Goal: Use online tool/utility: Utilize a website feature to perform a specific function

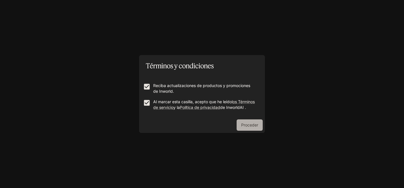
click at [238, 126] on button "Proceder" at bounding box center [249, 124] width 26 height 11
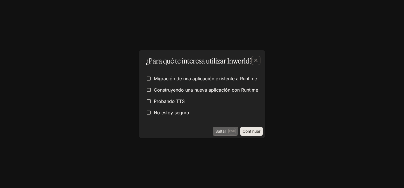
click at [218, 134] on font "Saltar" at bounding box center [220, 131] width 11 height 7
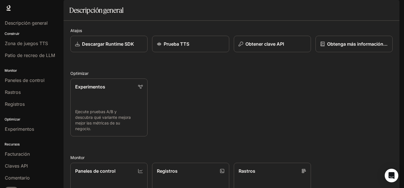
click at [391, 9] on img "button" at bounding box center [391, 8] width 8 height 8
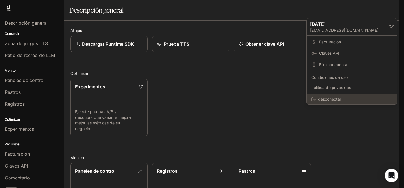
click at [337, 98] on font "desconectar" at bounding box center [329, 99] width 23 height 5
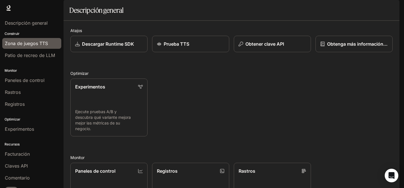
click at [18, 43] on font "Zona de juegos TTS" at bounding box center [26, 44] width 43 height 6
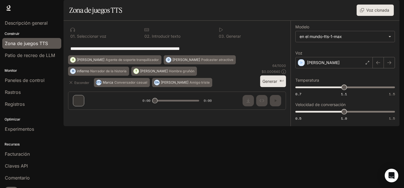
click at [82, 39] on font "Seleccionar voz" at bounding box center [91, 36] width 29 height 5
click at [276, 84] on font "Generar" at bounding box center [269, 81] width 15 height 5
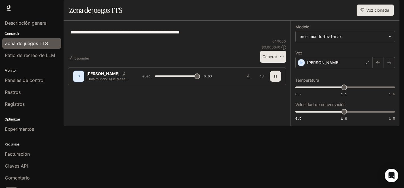
type input "*"
click at [107, 91] on font "¡Hola mundo! ¡Qué día tan maravilloso para ser modelo de texto a voz!" at bounding box center [107, 84] width 42 height 14
drag, startPoint x: 216, startPoint y: 46, endPoint x: 56, endPoint y: 46, distance: 159.6
click at [64, 46] on main "**********" at bounding box center [232, 63] width 336 height 126
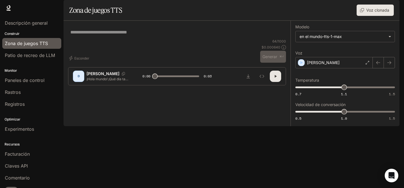
click at [138, 39] on div "* ​" at bounding box center [177, 32] width 218 height 14
click at [137, 39] on div "* ​" at bounding box center [177, 32] width 218 height 14
drag, startPoint x: 149, startPoint y: 93, endPoint x: 163, endPoint y: 95, distance: 14.4
click at [163, 39] on div "* ​" at bounding box center [177, 32] width 218 height 14
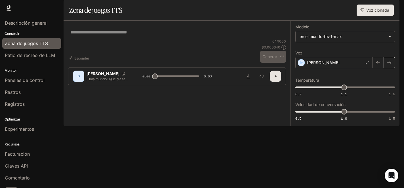
click at [393, 68] on button "button" at bounding box center [388, 62] width 11 height 11
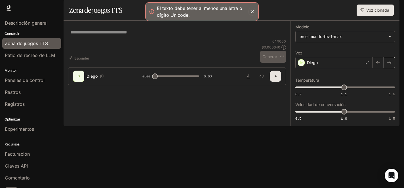
click at [393, 68] on button "button" at bounding box center [388, 62] width 11 height 11
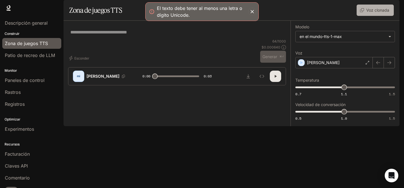
click at [375, 12] on font "Voz clonada" at bounding box center [377, 10] width 23 height 5
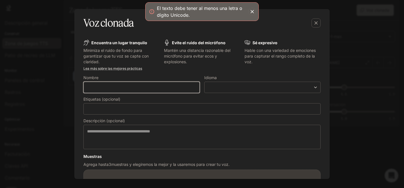
click at [170, 88] on input "text" at bounding box center [142, 87] width 116 height 6
click at [237, 84] on div "​ ​" at bounding box center [262, 87] width 116 height 11
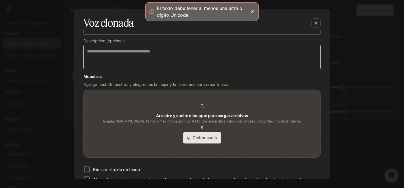
scroll to position [71, 0]
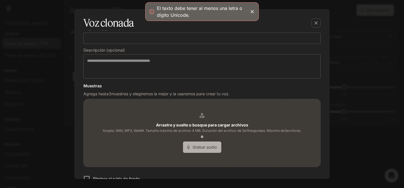
click at [197, 147] on font "Grabar audio" at bounding box center [205, 147] width 24 height 5
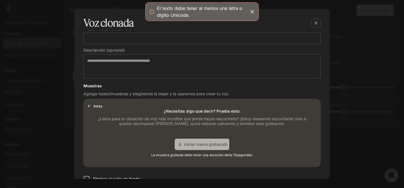
click at [197, 147] on span "Iniciar nueva grabación" at bounding box center [205, 144] width 43 height 6
click at [196, 143] on font "Detener la grabación" at bounding box center [195, 144] width 39 height 5
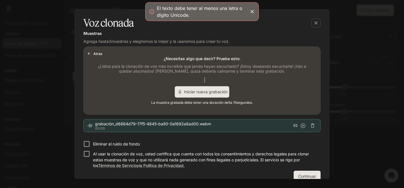
scroll to position [133, 0]
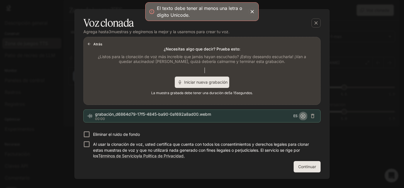
click at [301, 116] on icon "button" at bounding box center [303, 116] width 5 height 5
click at [300, 115] on icon "button" at bounding box center [303, 116] width 6 height 6
click at [88, 44] on icon "button" at bounding box center [89, 44] width 3 height 3
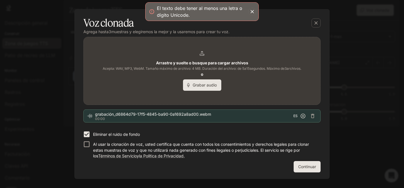
click at [88, 44] on div "Arrastre y suelte o busque para cargar archivos Acepta: WAV, MP3, WebM. Tamaño …" at bounding box center [202, 70] width 236 height 67
click at [251, 11] on icon "button" at bounding box center [252, 12] width 6 height 6
